Goal: Information Seeking & Learning: Stay updated

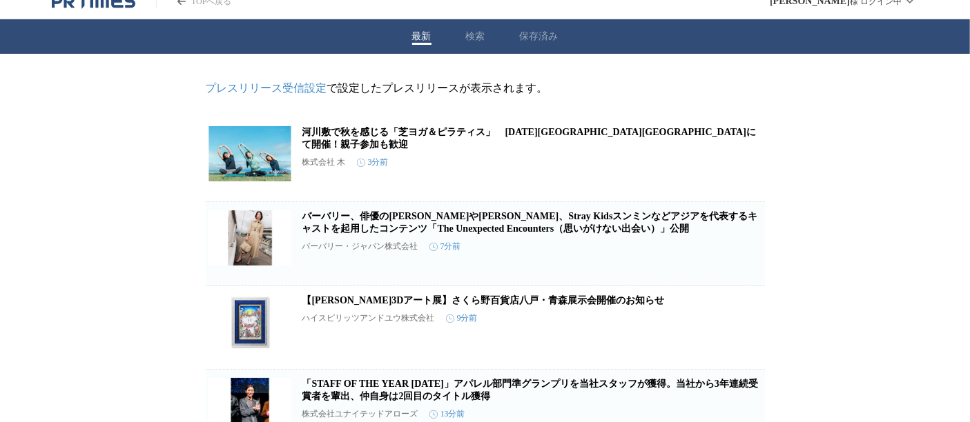
drag, startPoint x: 77, startPoint y: 150, endPoint x: 86, endPoint y: 146, distance: 9.9
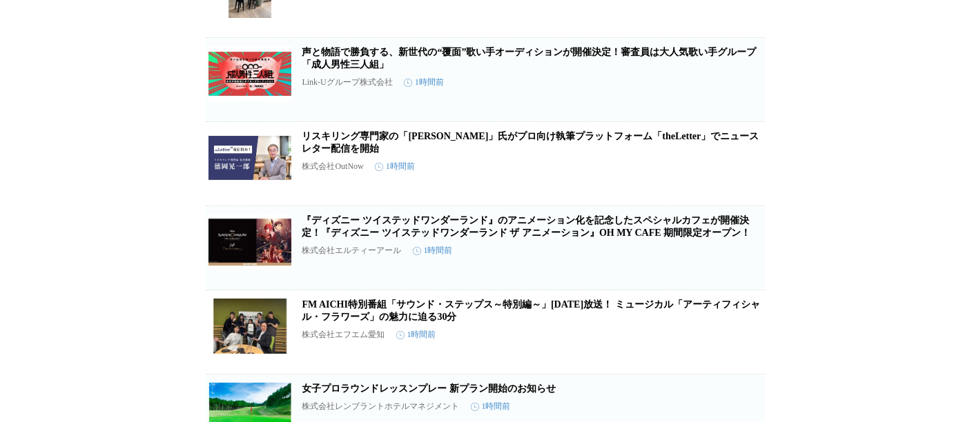
scroll to position [5086, 0]
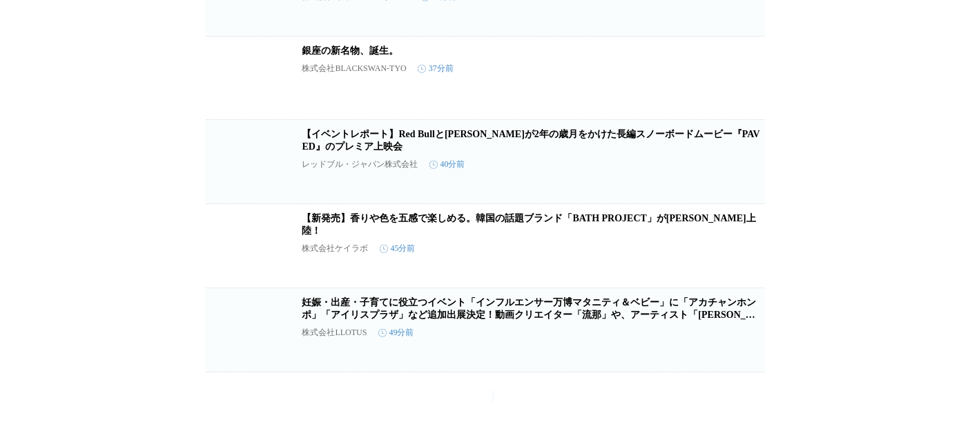
scroll to position [6586, 0]
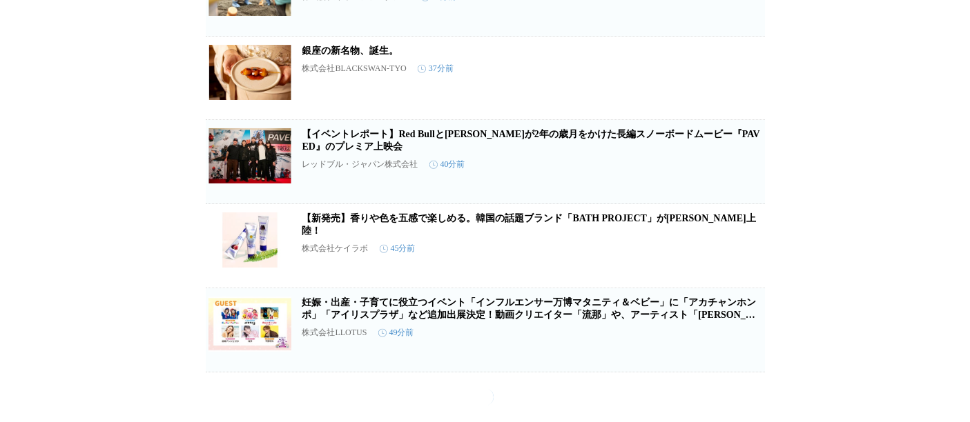
click at [336, 56] on link "銀座の新名物、誕生。" at bounding box center [350, 51] width 97 height 10
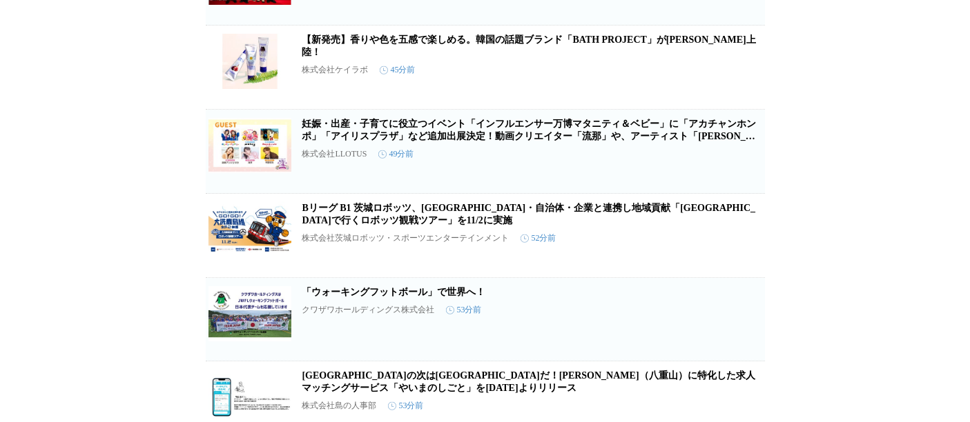
click at [627, 57] on link "【新発売】香りや色を五感で楽しめる。韓国の話題ブランド「BATH PROJECT」が[PERSON_NAME]上陸！" at bounding box center [528, 46] width 453 height 23
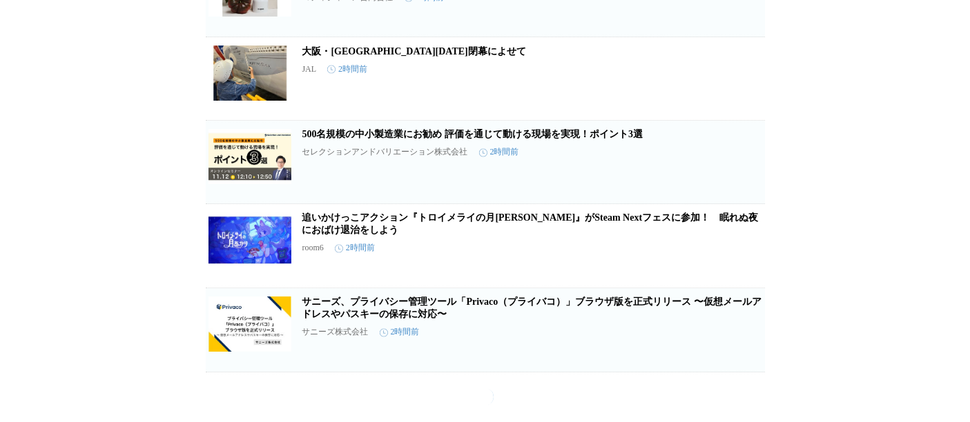
scroll to position [18560, 0]
